Goal: Task Accomplishment & Management: Complete application form

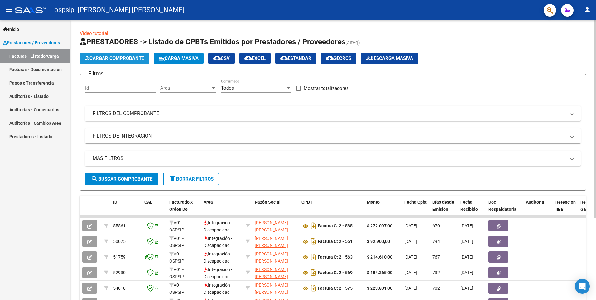
click at [108, 55] on span "Cargar Comprobante" at bounding box center [114, 58] width 59 height 6
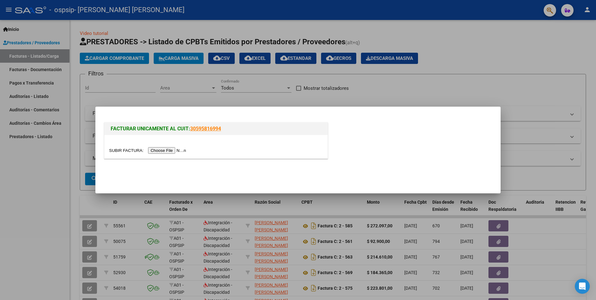
click at [162, 152] on input "file" at bounding box center [148, 150] width 79 height 7
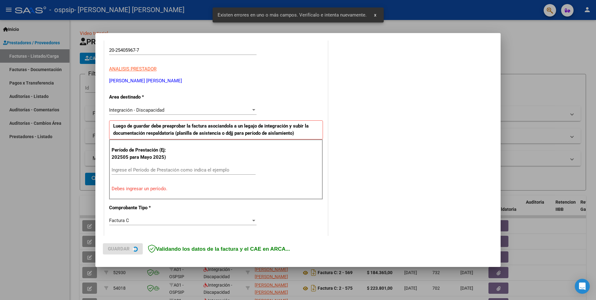
scroll to position [108, 0]
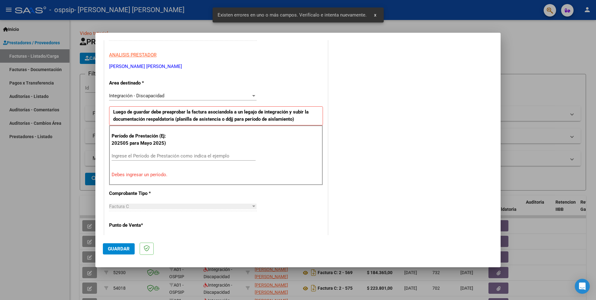
click at [142, 156] on input "Ingrese el Período de Prestación como indica el ejemplo" at bounding box center [184, 156] width 144 height 6
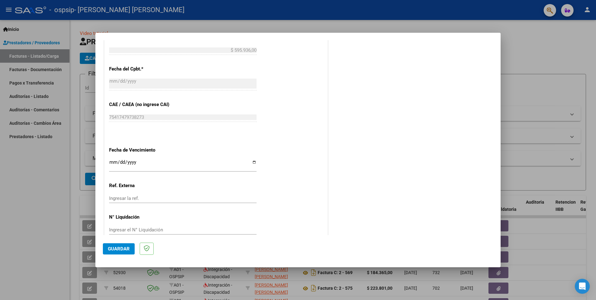
scroll to position [354, 0]
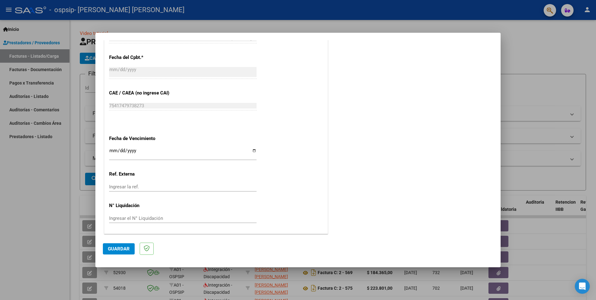
type input "202509"
click at [252, 151] on input "Ingresar la fecha" at bounding box center [182, 153] width 147 height 10
type input "[DATE]"
click at [112, 246] on span "Guardar" at bounding box center [119, 249] width 22 height 6
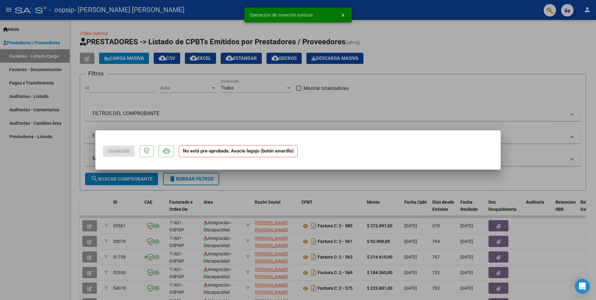
scroll to position [0, 0]
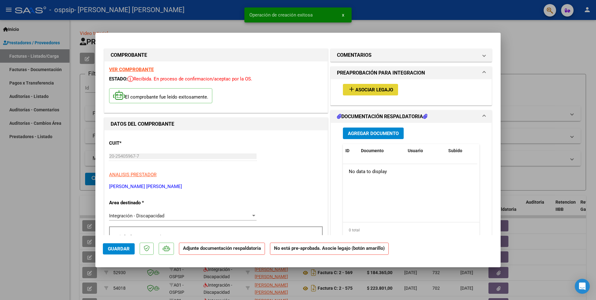
click at [367, 90] on span "Asociar Legajo" at bounding box center [374, 90] width 38 height 6
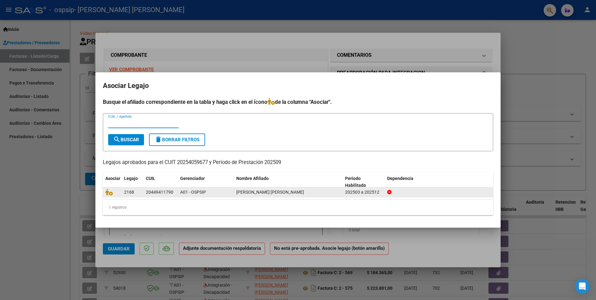
click at [106, 196] on datatable-body-cell at bounding box center [112, 192] width 19 height 10
click at [111, 195] on icon at bounding box center [108, 192] width 7 height 7
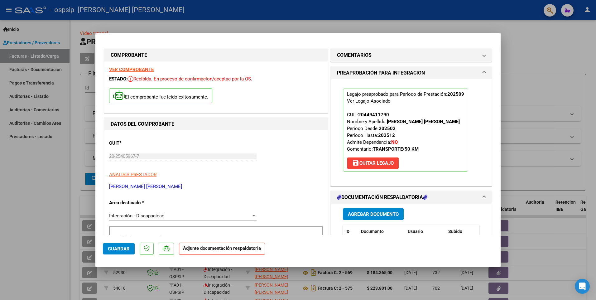
scroll to position [93, 0]
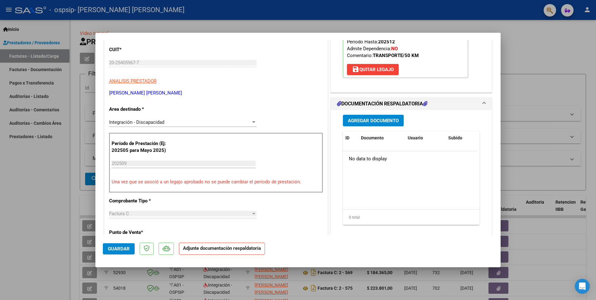
click at [359, 119] on span "Agregar Documento" at bounding box center [373, 121] width 51 height 6
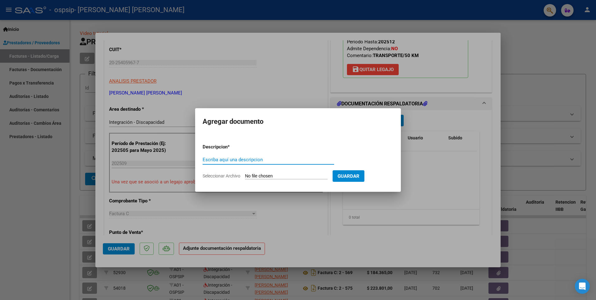
click at [267, 174] on input "Seleccionar Archivo" at bounding box center [286, 176] width 83 height 6
type input "C:\fakepath\20254059677_011_00002_00000795.pdf"
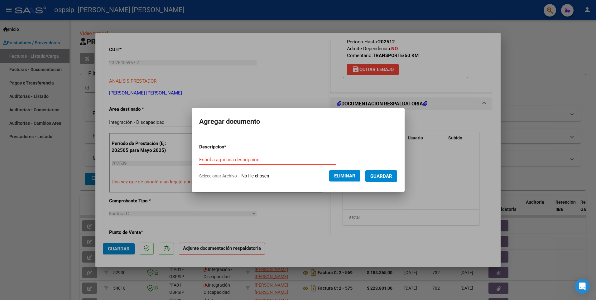
drag, startPoint x: 223, startPoint y: 156, endPoint x: 202, endPoint y: 161, distance: 21.5
paste input "20254059677_011_00002_00000795"
type input "20254059677_011_00002_00000795"
click at [384, 175] on span "Guardar" at bounding box center [381, 176] width 22 height 6
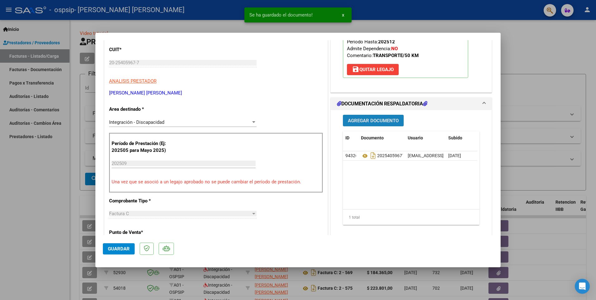
click at [375, 123] on button "Agregar Documento" at bounding box center [373, 121] width 61 height 12
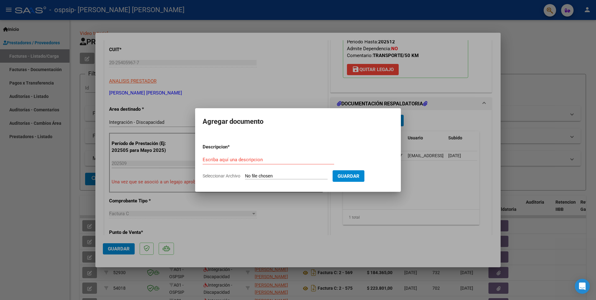
click at [266, 175] on input "Seleccionar Archivo" at bounding box center [286, 176] width 83 height 6
type input "C:\fakepath\1 - Planilla Asistencia SEPTIEMBRE 2025 [PERSON_NAME].pdf"
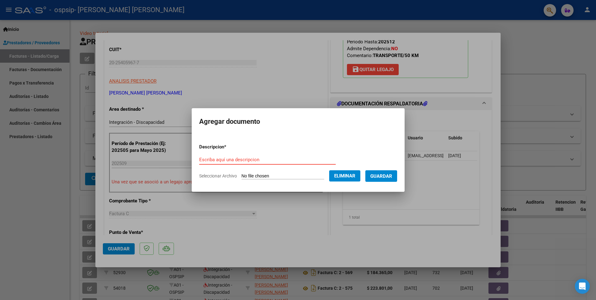
drag, startPoint x: 230, startPoint y: 155, endPoint x: 192, endPoint y: 160, distance: 38.3
paste input "1 - Planilla Asistencia SEPTIEMBRE 2025 [PERSON_NAME]"
type input "1 - Planilla Asistencia SEPTIEMBRE 2025 [PERSON_NAME]"
click at [392, 176] on span "Guardar" at bounding box center [381, 176] width 22 height 6
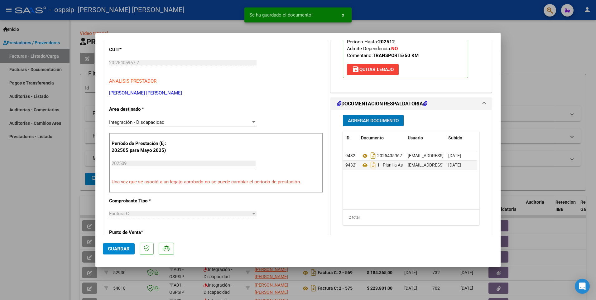
click at [364, 116] on button "Agregar Documento" at bounding box center [373, 121] width 61 height 12
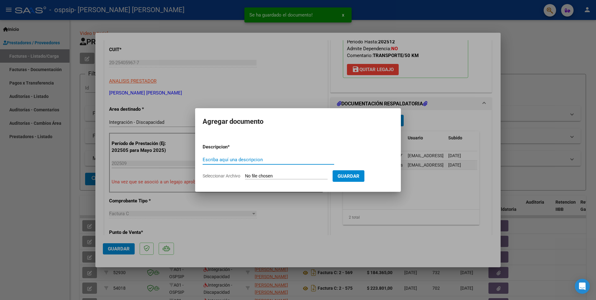
click at [297, 174] on input "Seleccionar Archivo" at bounding box center [286, 176] width 83 height 6
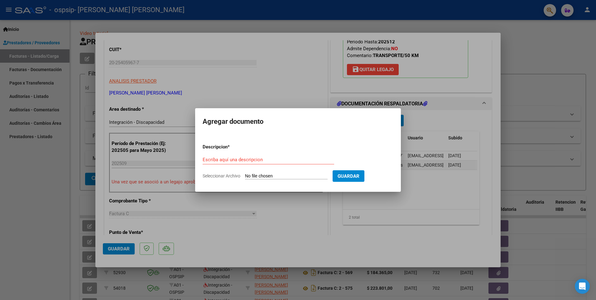
type input "C:\fakepath\2 - [PERSON_NAME] [PERSON_NAME] Regular SEPTIEMBRE 2025.pdf"
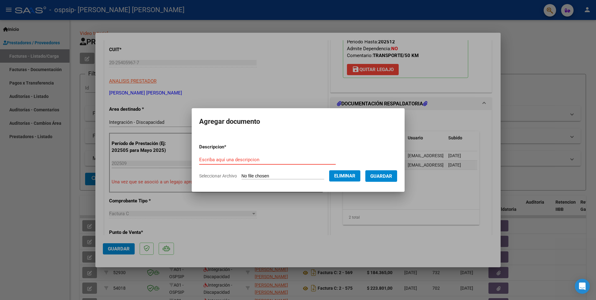
paste input "2 - [PERSON_NAME] [PERSON_NAME] Regular SEPTIEMBRE 2025"
type input "2 - [PERSON_NAME] [PERSON_NAME] Regular SEPTIEMBRE 2025"
click at [392, 175] on span "Guardar" at bounding box center [381, 176] width 22 height 6
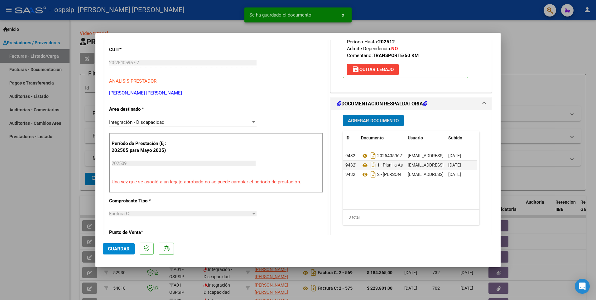
click at [368, 120] on span "Agregar Documento" at bounding box center [373, 121] width 51 height 6
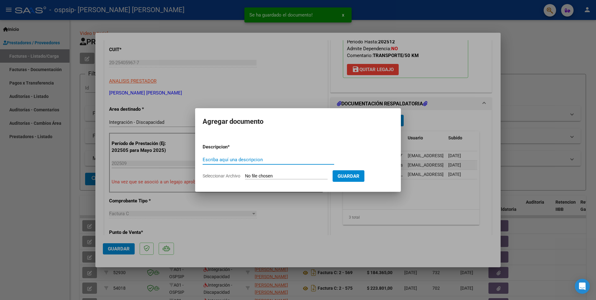
click at [278, 177] on input "Seleccionar Archivo" at bounding box center [286, 176] width 83 height 6
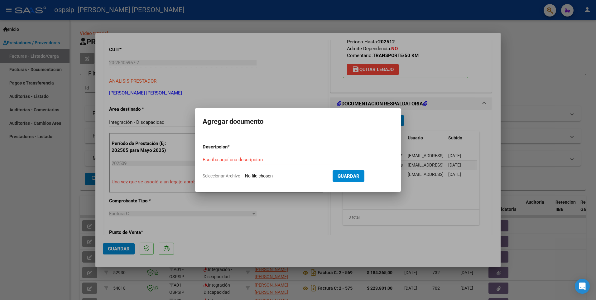
type input "C:\fakepath\[PERSON_NAME] TRANSPORTE AUTORIZACION 2025 SEGUN RESOLUCION 360 22_…"
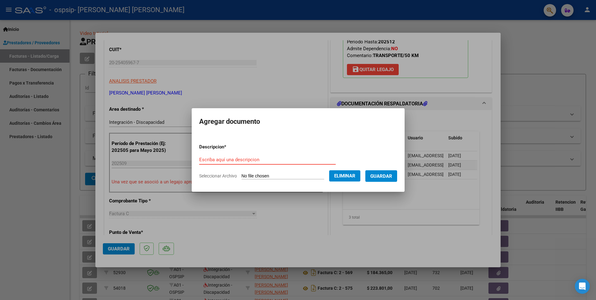
paste input "[PERSON_NAME] TRANSPORTE AUTORIZACION 2025 SEGUN RESOLUCION 360 22_firmado"
type input "[PERSON_NAME] TRANSPORTE AUTORIZACION 2025 SEGUN RESOLUCION 360 22_firmado"
click at [388, 176] on span "Guardar" at bounding box center [381, 176] width 22 height 6
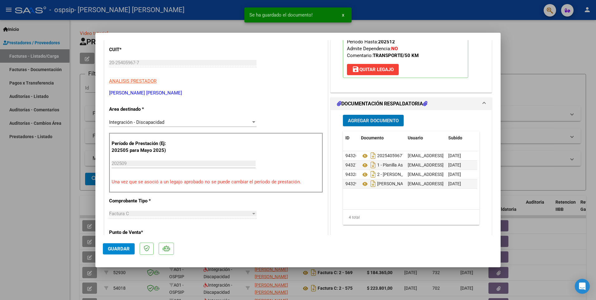
click at [368, 117] on button "Agregar Documento" at bounding box center [373, 121] width 61 height 12
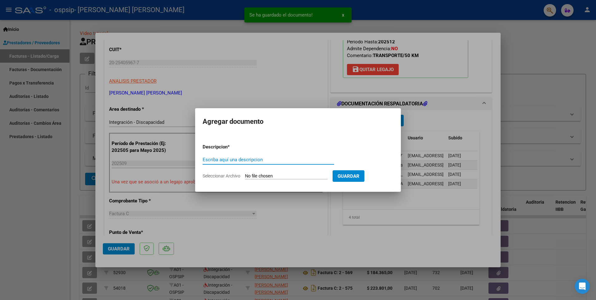
click at [313, 175] on input "Seleccionar Archivo" at bounding box center [286, 176] width 83 height 6
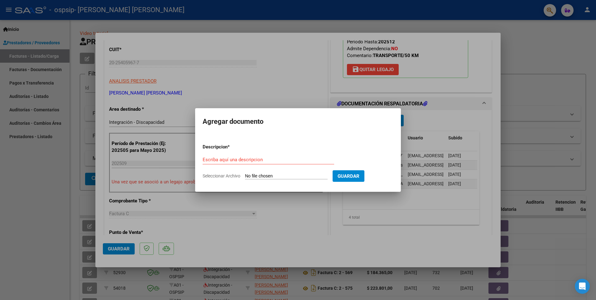
type input "C:\fakepath\Presupuesto [PERSON_NAME] [PERSON_NAME] 2025.pdf"
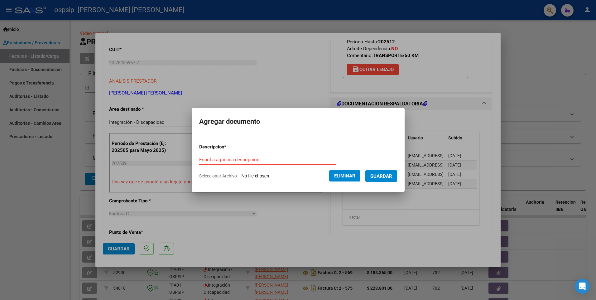
paste input "Presupuesto [PERSON_NAME] [PERSON_NAME] 2025"
type input "Presupuesto [PERSON_NAME] [PERSON_NAME] 2025"
click at [388, 176] on span "Guardar" at bounding box center [381, 176] width 22 height 6
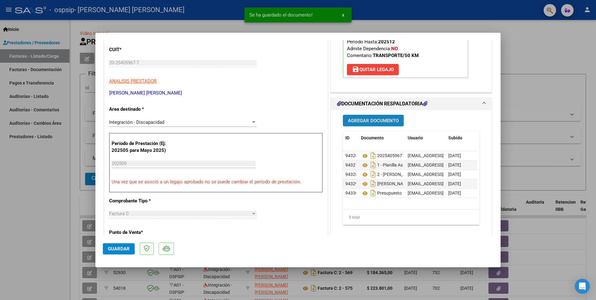
click at [366, 122] on span "Agregar Documento" at bounding box center [373, 121] width 51 height 6
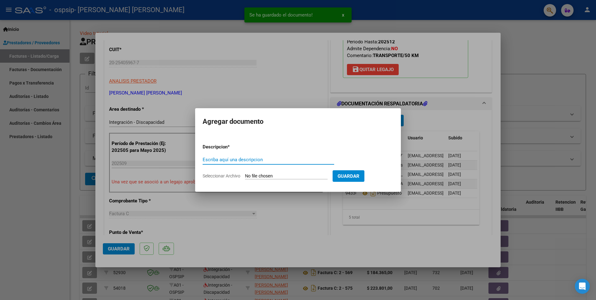
click at [265, 175] on input "Seleccionar Archivo" at bounding box center [286, 176] width 83 height 6
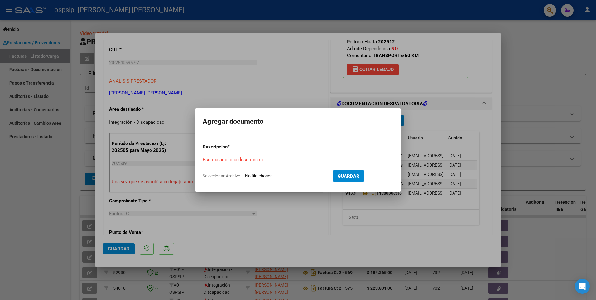
type input "C:\fakepath\AFIP - [PERSON_NAME].pdf"
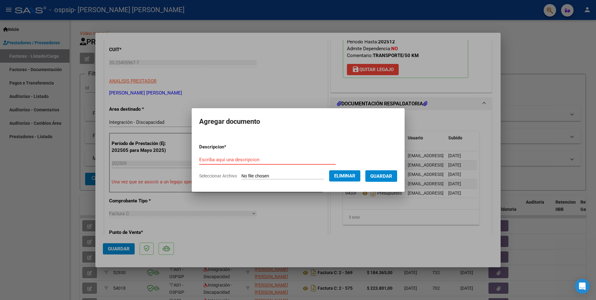
paste input "AFIP - [PERSON_NAME]"
type input "AFIP - [PERSON_NAME]"
click at [392, 174] on span "Guardar" at bounding box center [381, 176] width 22 height 6
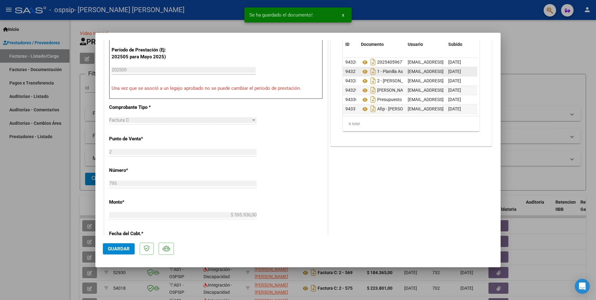
scroll to position [156, 0]
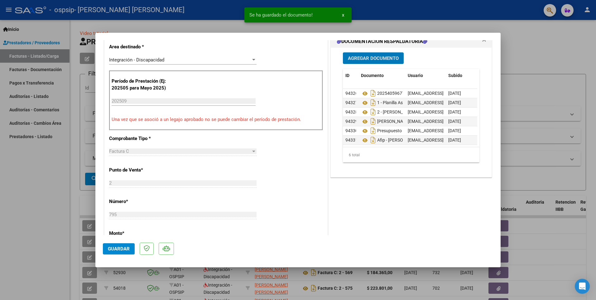
click at [115, 246] on span "Guardar" at bounding box center [119, 249] width 22 height 6
click at [342, 13] on span "x" at bounding box center [343, 15] width 2 height 6
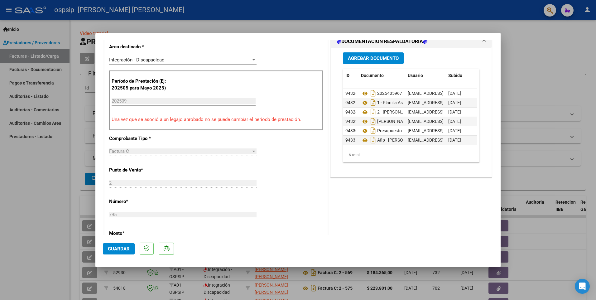
click at [536, 45] on div at bounding box center [298, 150] width 596 height 300
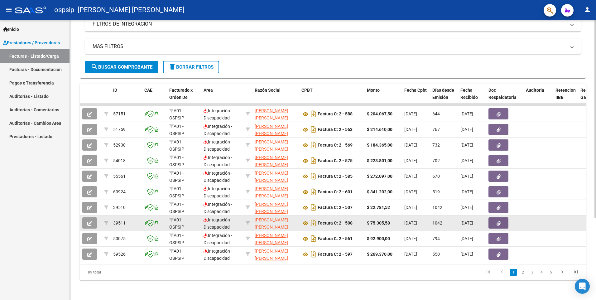
scroll to position [117, 0]
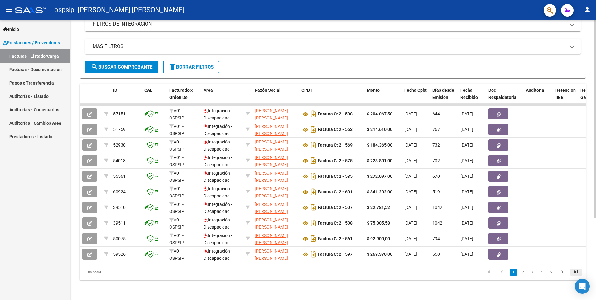
click at [573, 271] on icon "go to last page" at bounding box center [576, 272] width 8 height 7
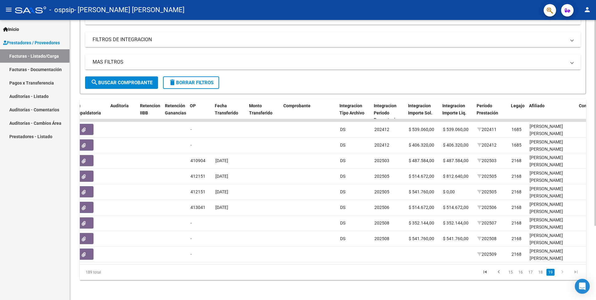
scroll to position [0, 417]
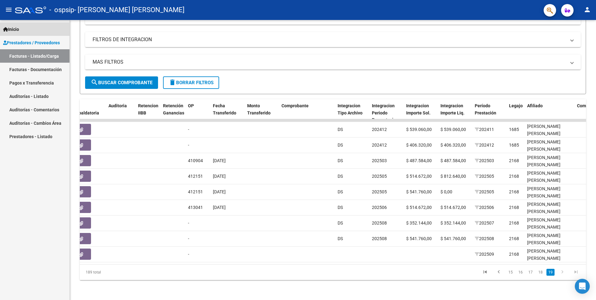
click at [13, 30] on span "Inicio" at bounding box center [11, 29] width 16 height 7
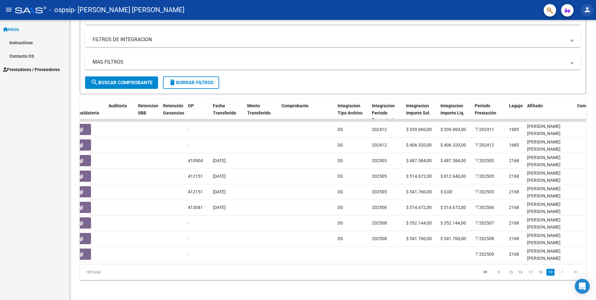
click at [586, 8] on mat-icon "person" at bounding box center [586, 9] width 7 height 7
click at [577, 40] on button "exit_to_app Salir" at bounding box center [574, 41] width 38 height 15
